Goal: Task Accomplishment & Management: Use online tool/utility

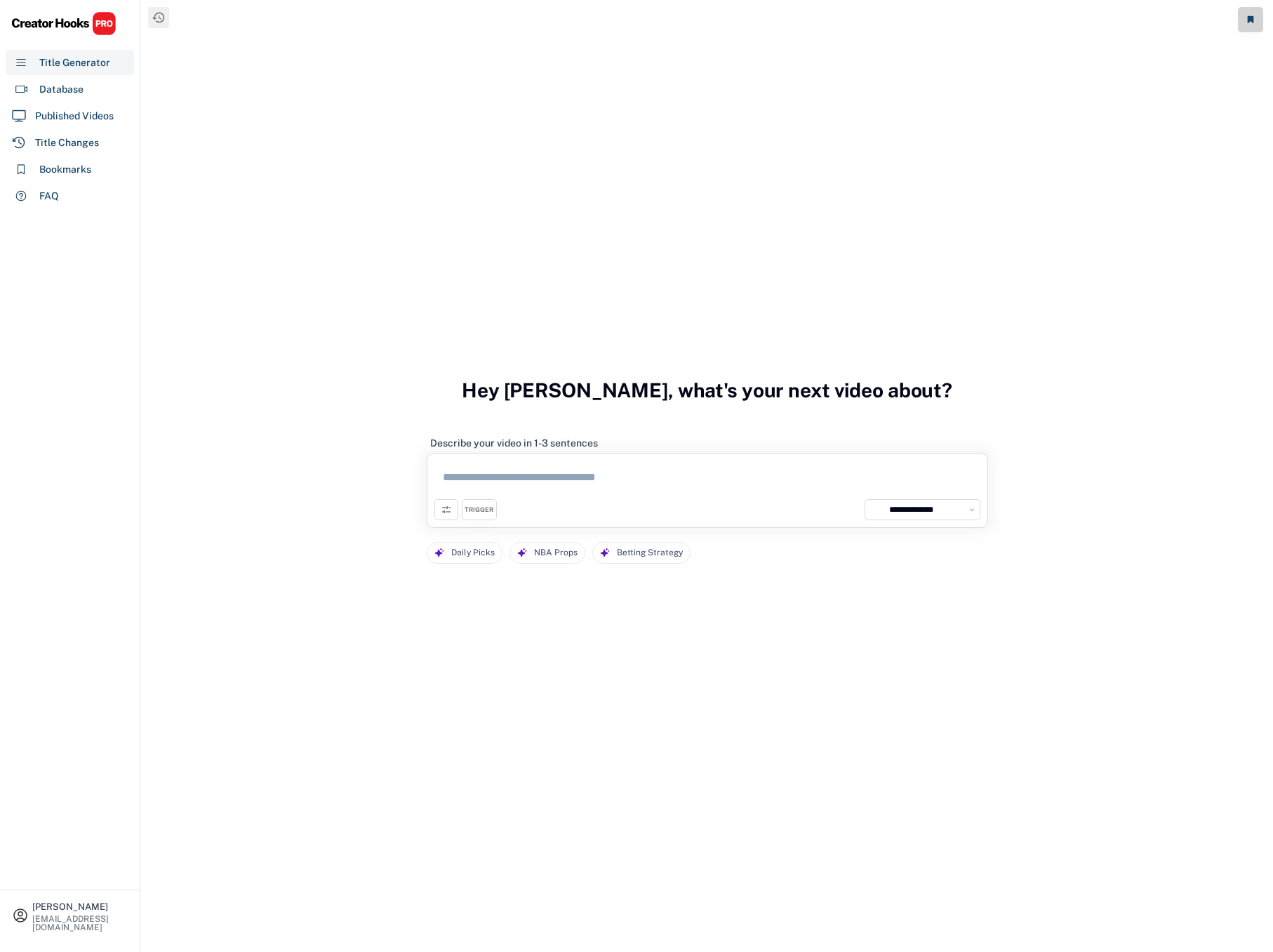
select select "**********"
click at [64, 97] on div "Database" at bounding box center [69, 89] width 128 height 25
select select "**********"
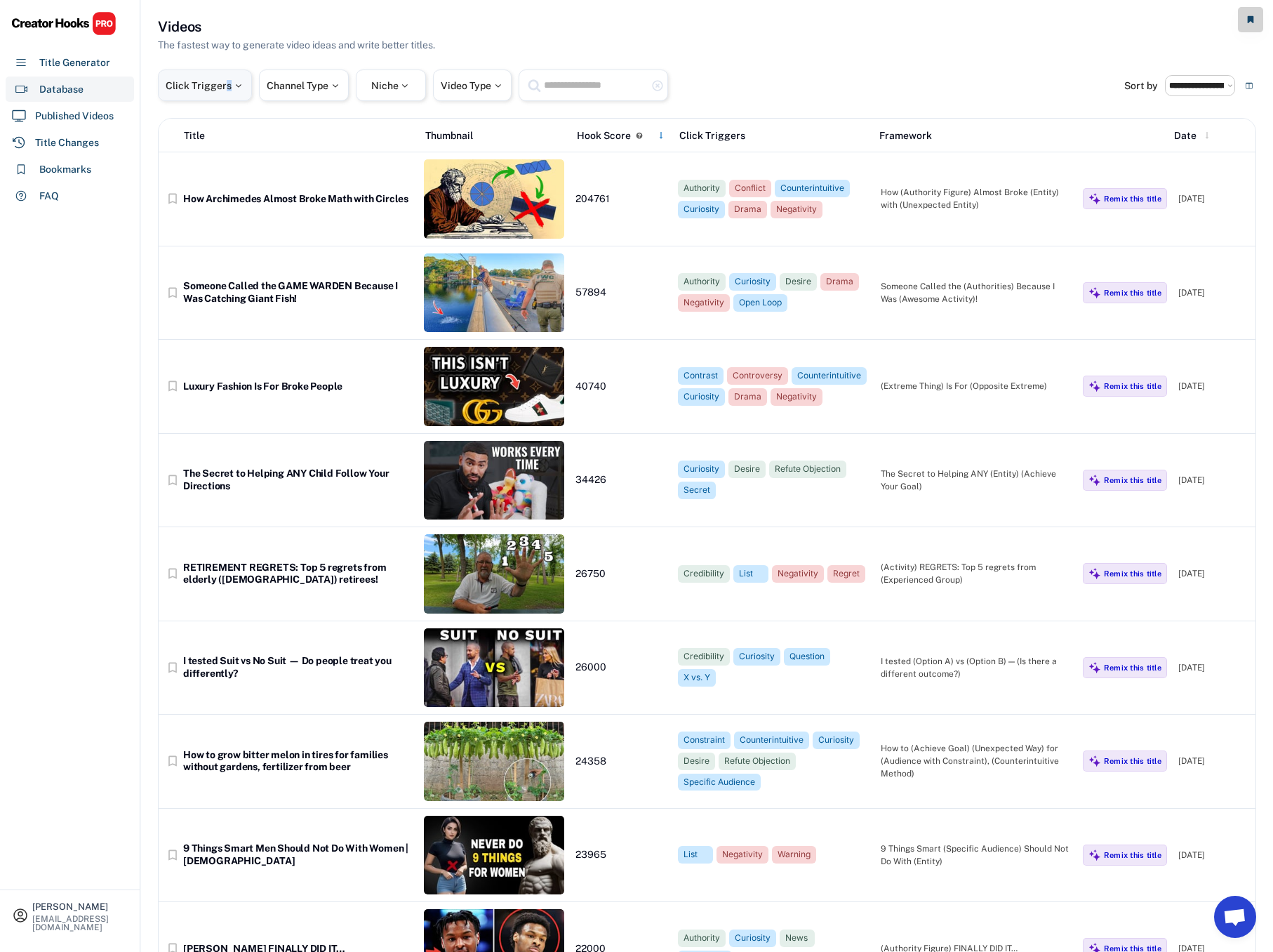
click at [227, 85] on div "Click Triggers" at bounding box center [205, 85] width 79 height 9
click at [234, 135] on input "search" at bounding box center [240, 131] width 141 height 9
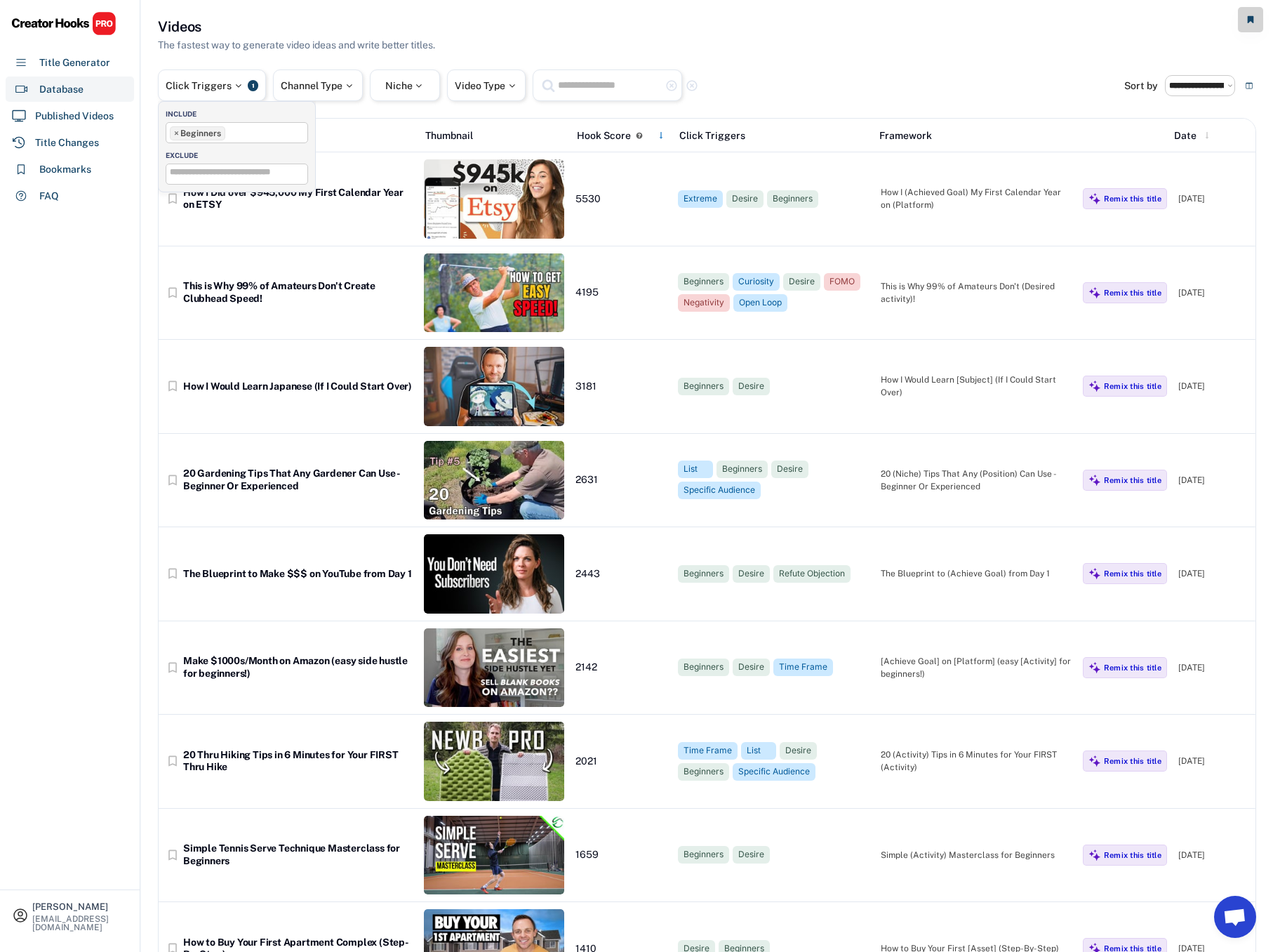
click at [257, 132] on ul "× Beginners" at bounding box center [237, 131] width 141 height 18
click at [822, 73] on div "Click Triggers 1 Channel Type Niche Video Type highlight_remove highlight_remove" at bounding box center [641, 85] width 967 height 32
click at [239, 85] on div at bounding box center [237, 85] width 12 height 9
click at [245, 135] on ul "× Beginners" at bounding box center [237, 131] width 141 height 18
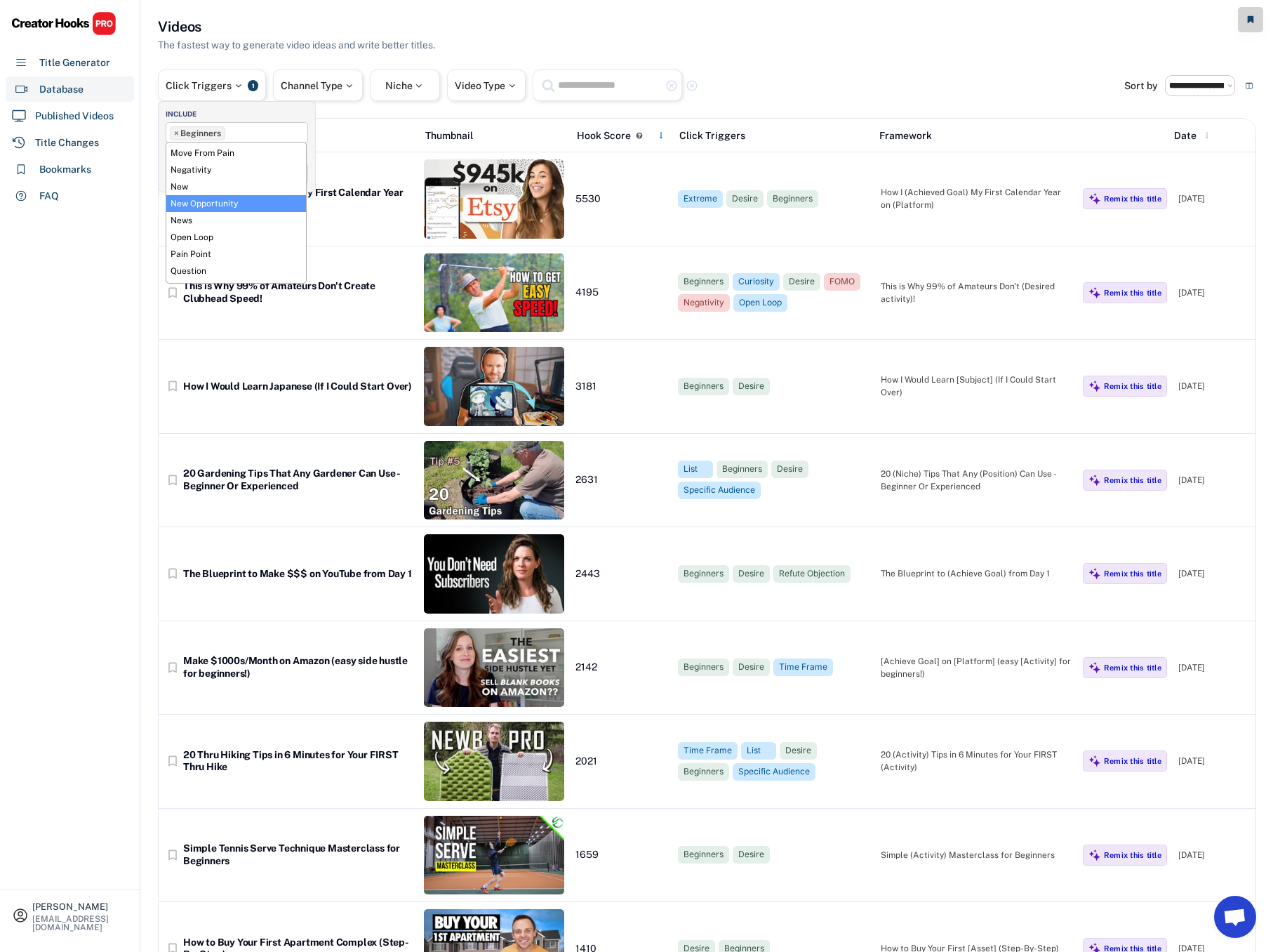
scroll to position [9, 0]
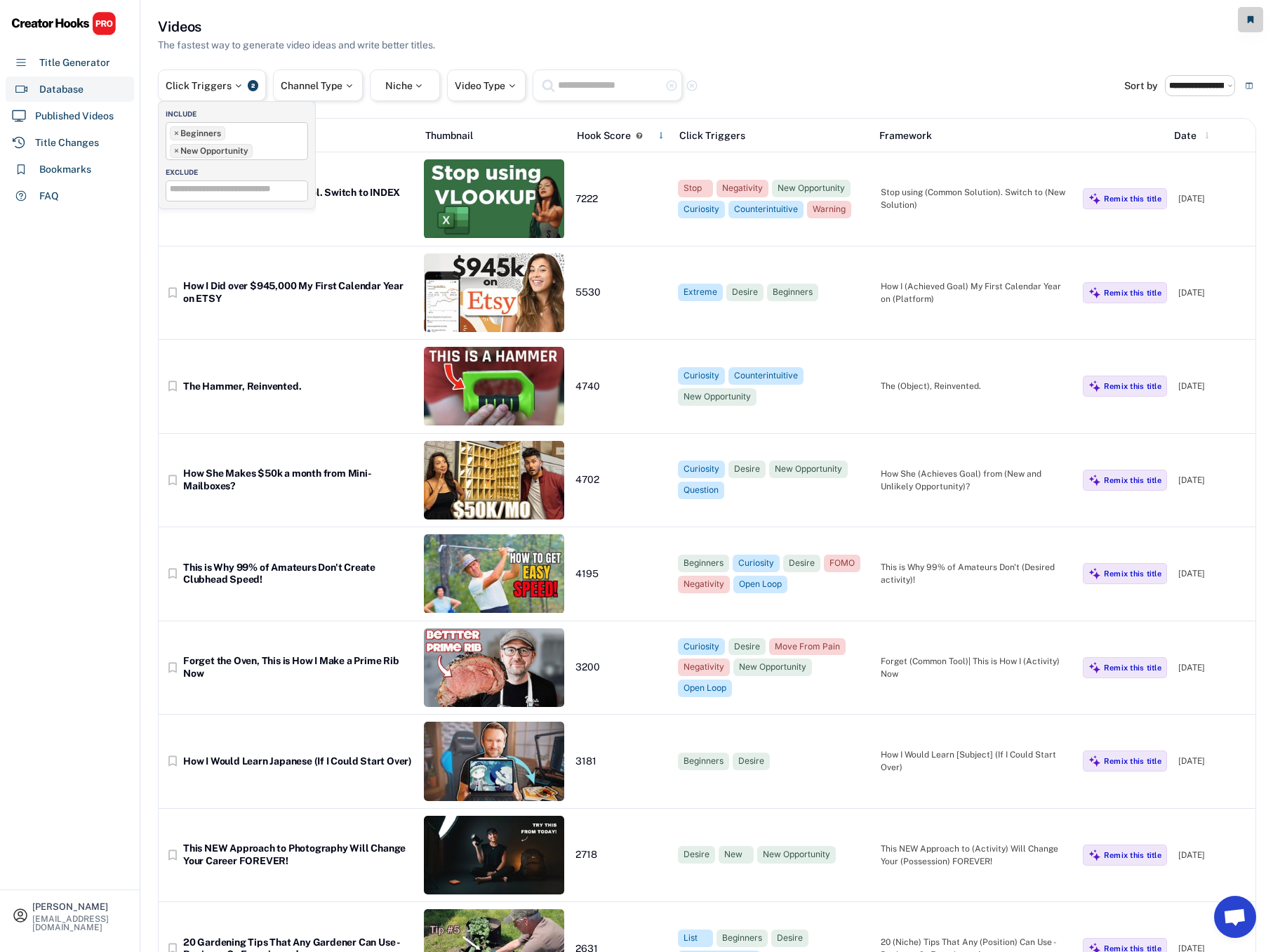
click at [823, 70] on div "Click Triggers 2 Channel Type Niche Video Type highlight_remove highlight_remove" at bounding box center [641, 85] width 967 height 32
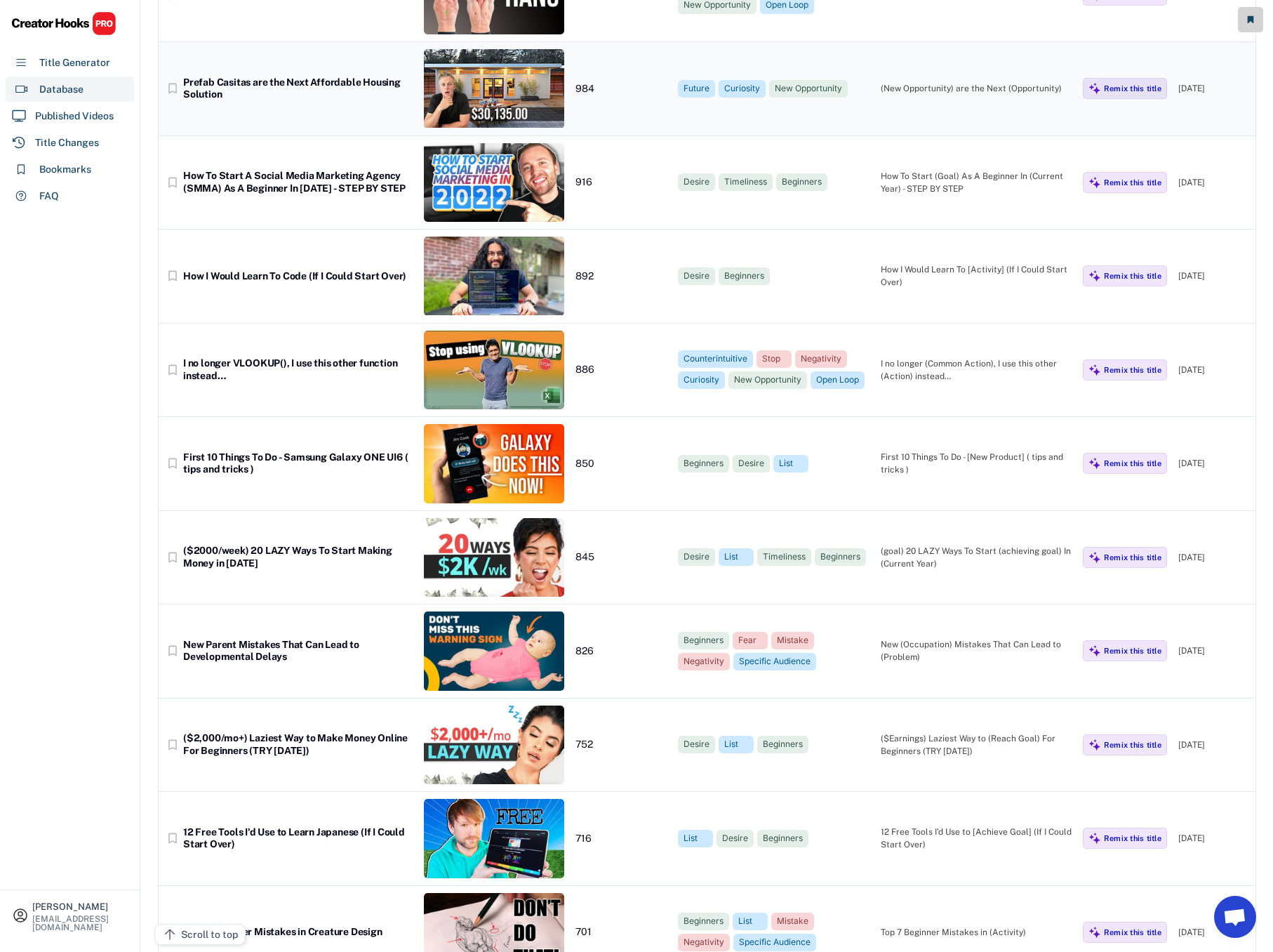
scroll to position [2003, 0]
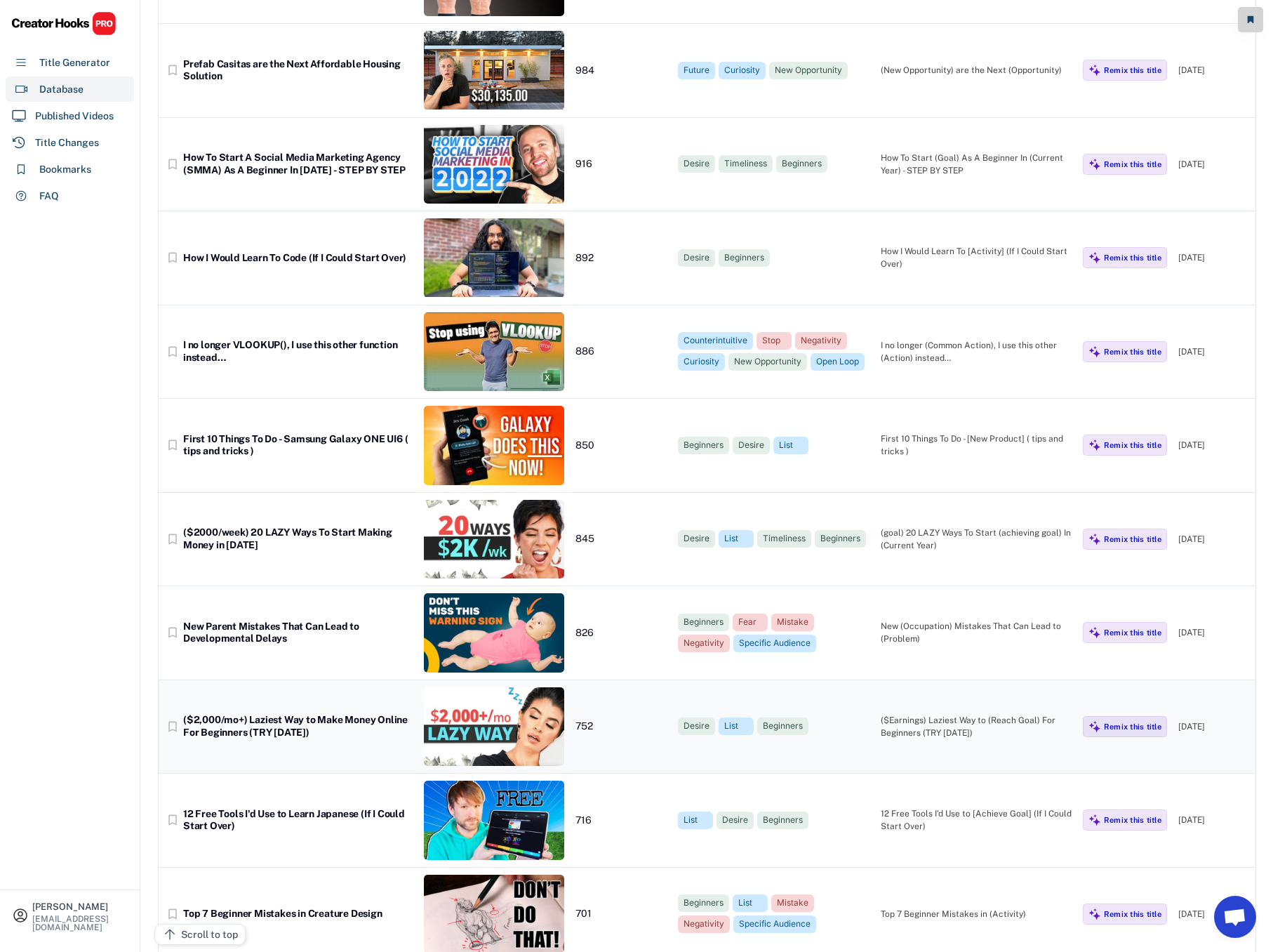
click at [292, 722] on div "($2,000/mo+) Laziest Way to Make Money Online For Beginners (TRY [DATE])" at bounding box center [298, 726] width 229 height 24
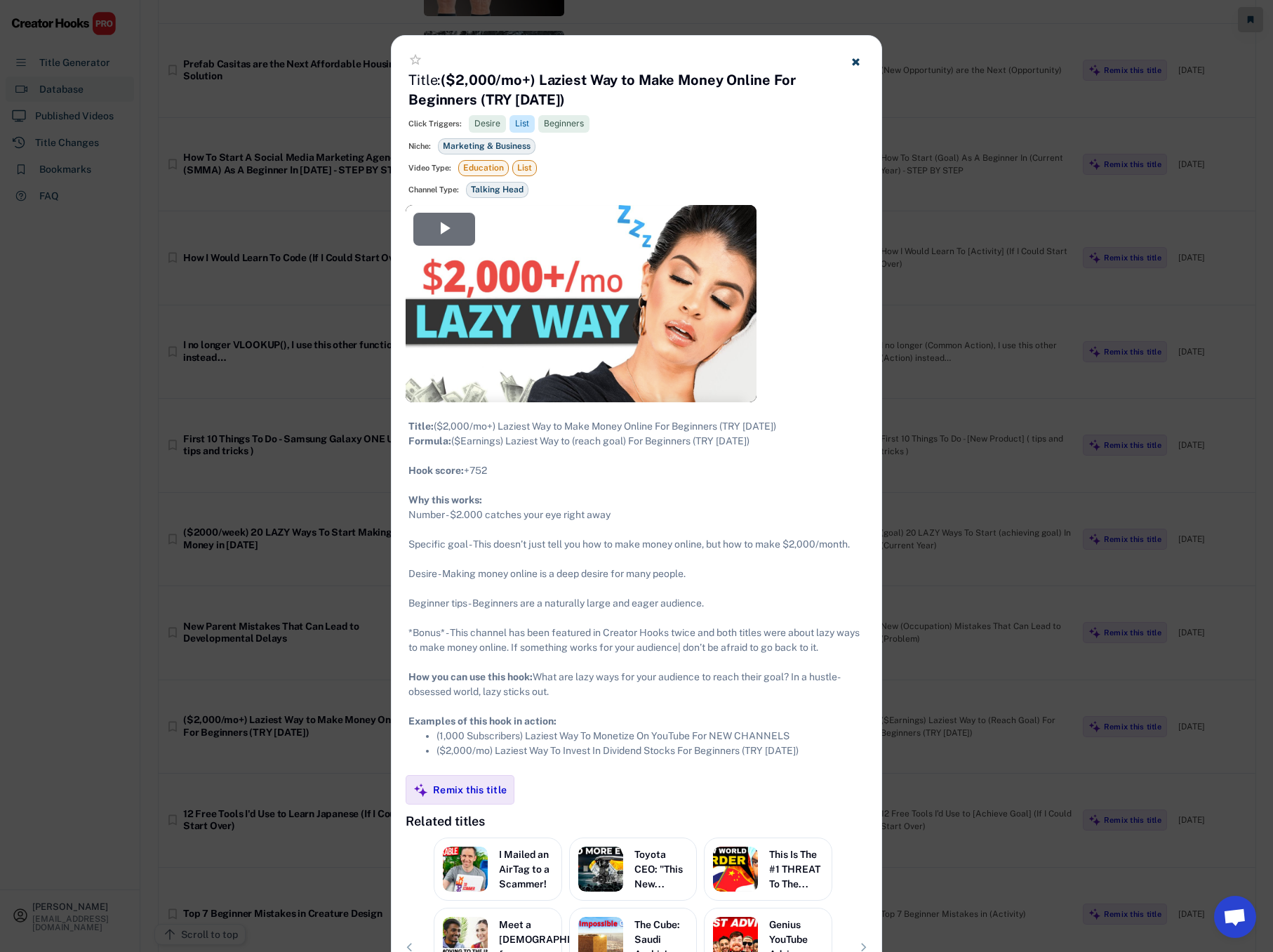
click at [855, 60] on use at bounding box center [855, 61] width 7 height 7
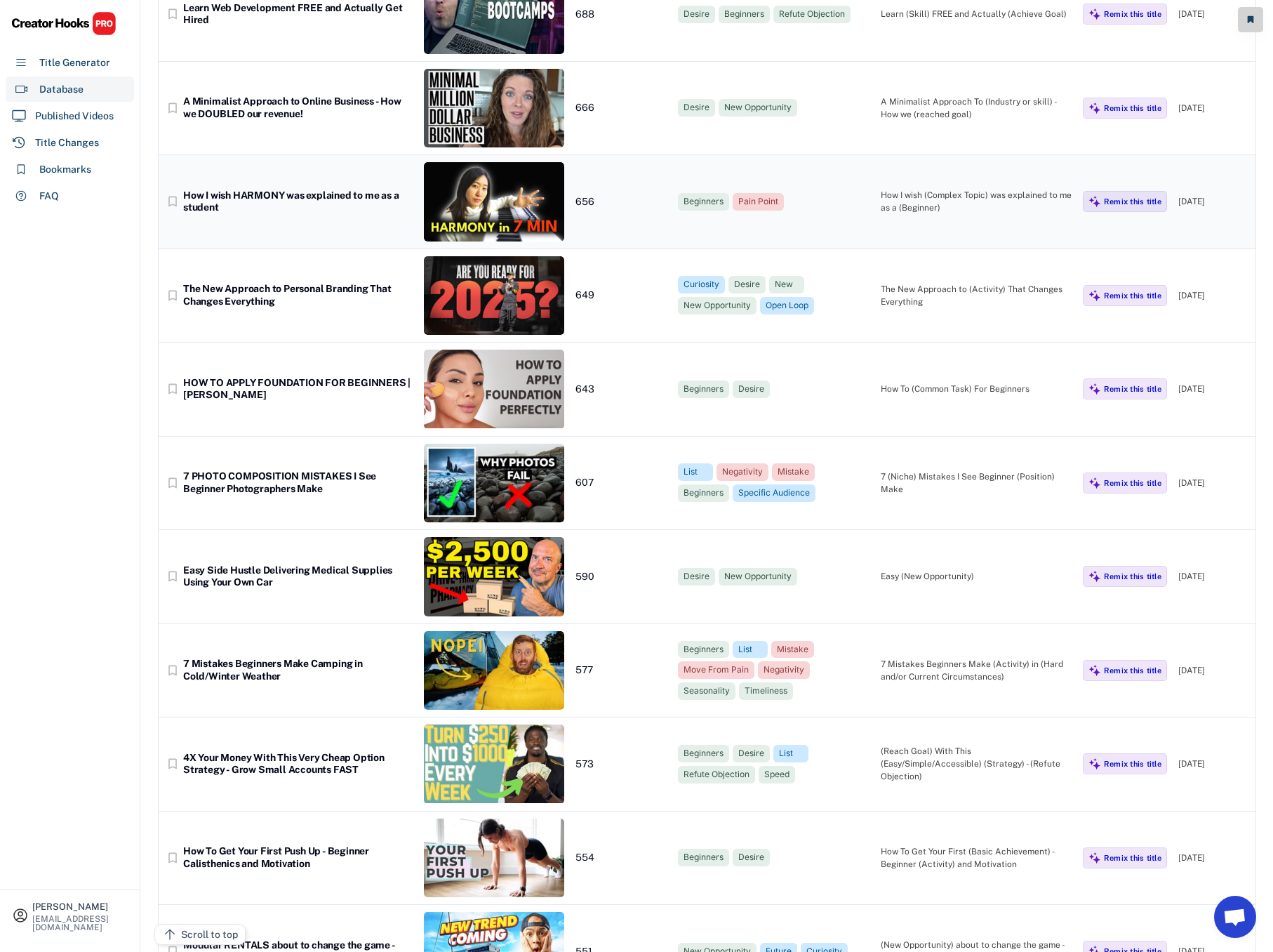
scroll to position [3008, 0]
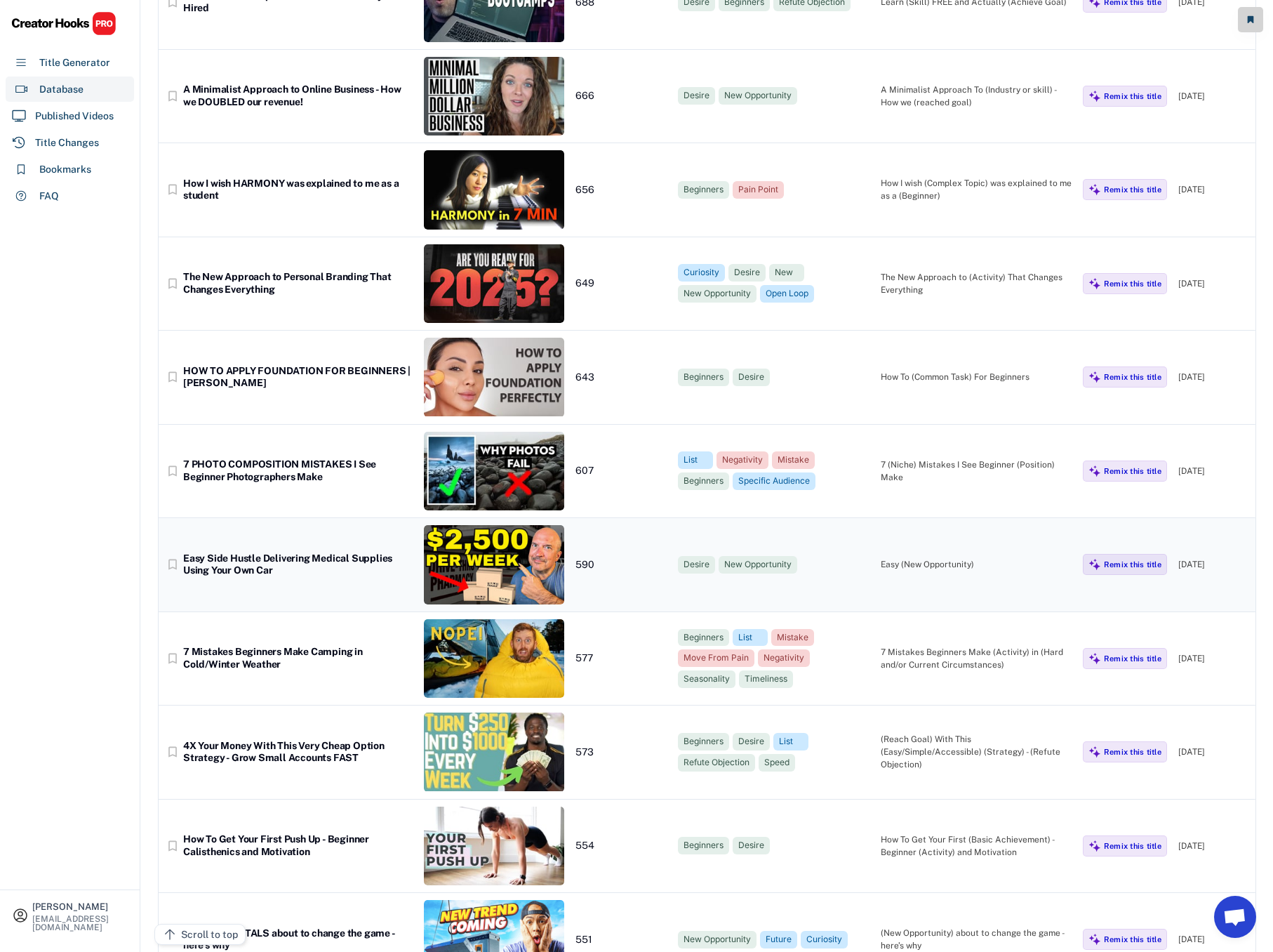
click at [312, 560] on div "Easy Side Hustle Delivering Medical Supplies Using Your Own Car" at bounding box center [298, 564] width 229 height 24
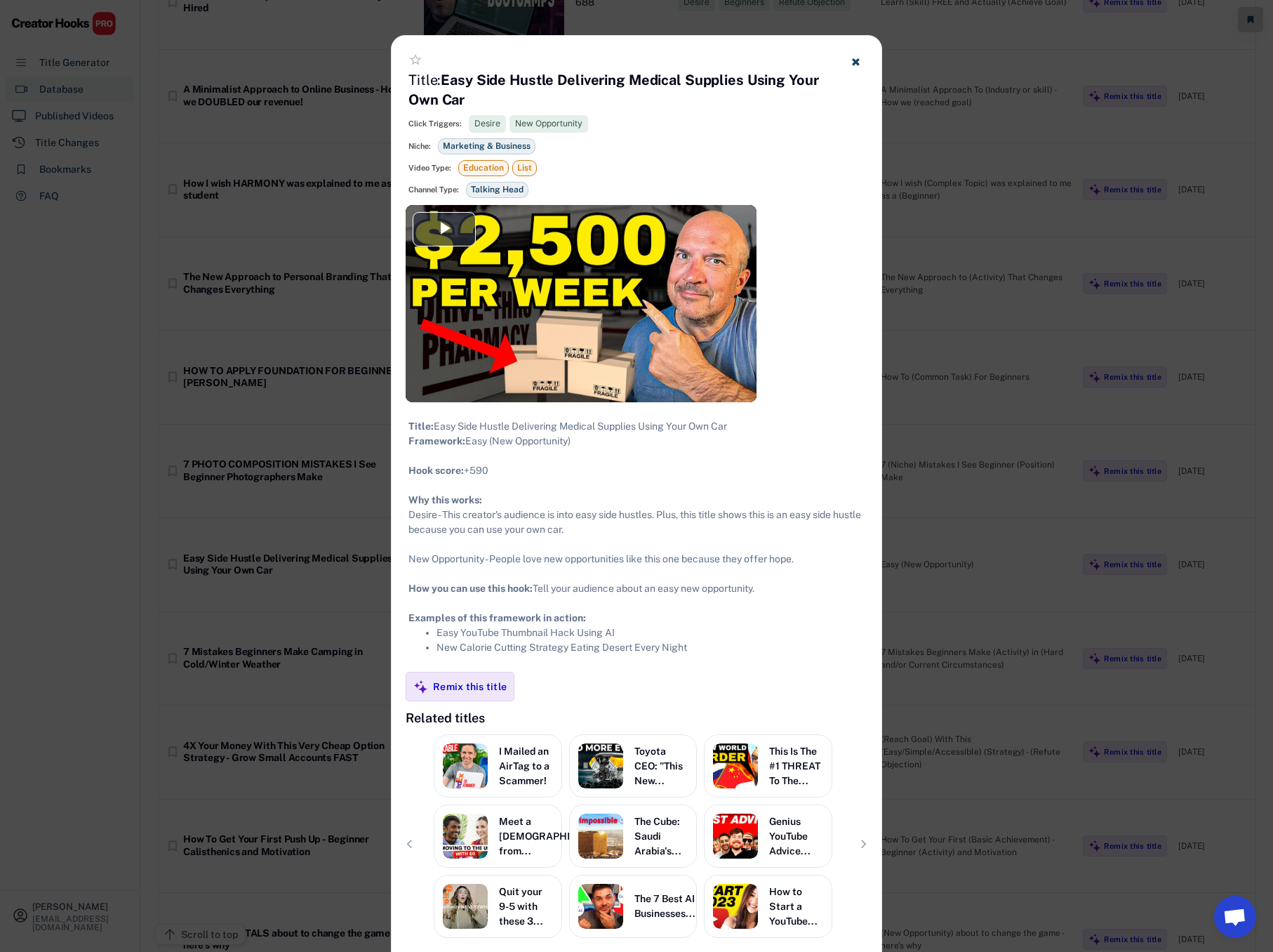
click at [855, 61] on use at bounding box center [855, 61] width 7 height 7
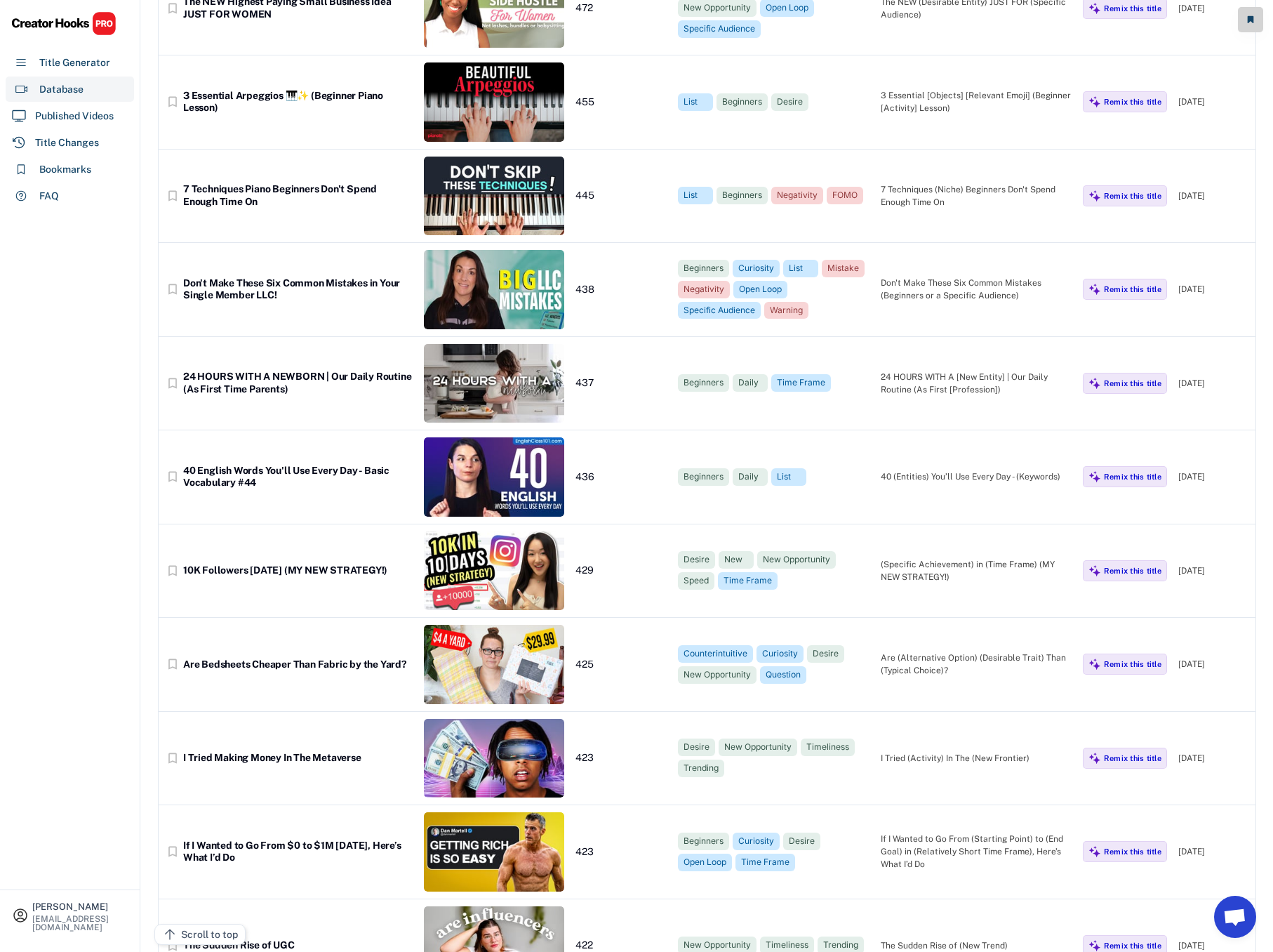
scroll to position [4972, 0]
